Goal: Task Accomplishment & Management: Manage account settings

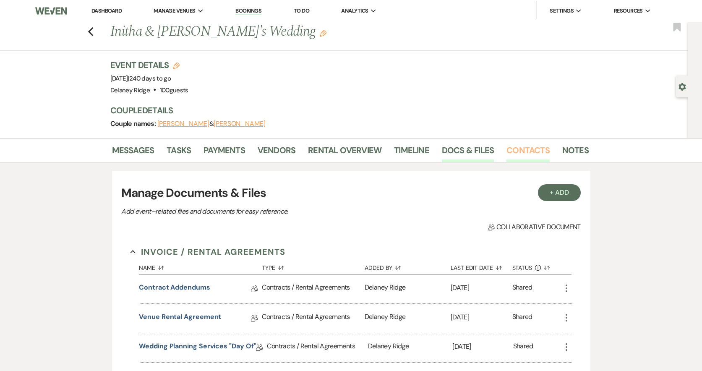
click at [520, 148] on link "Contacts" at bounding box center [527, 152] width 43 height 18
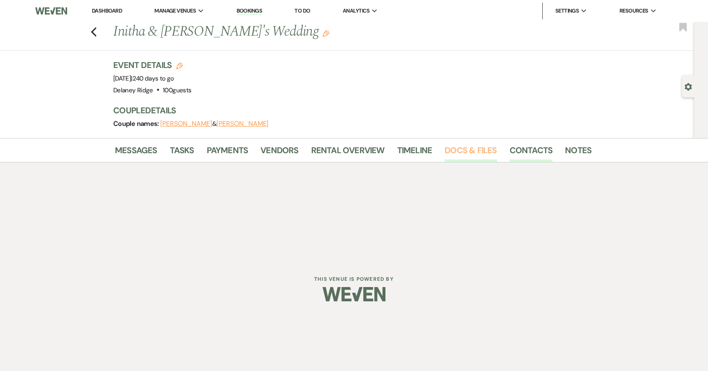
click at [462, 149] on link "Docs & Files" at bounding box center [471, 152] width 52 height 18
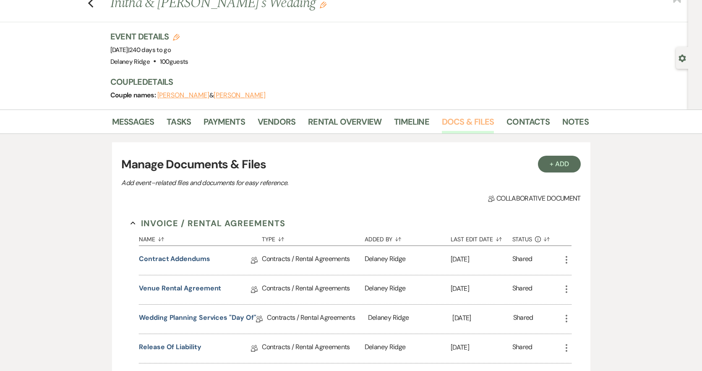
scroll to position [84, 0]
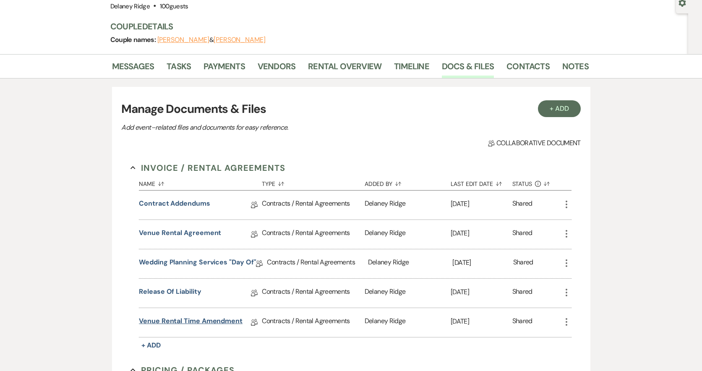
click at [166, 316] on link "Venue Rental Time Amendment" at bounding box center [191, 322] width 104 height 13
